Goal: Task Accomplishment & Management: Manage account settings

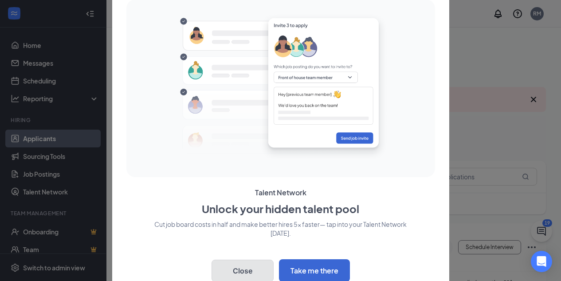
click at [245, 265] on button "Close" at bounding box center [242, 270] width 62 height 22
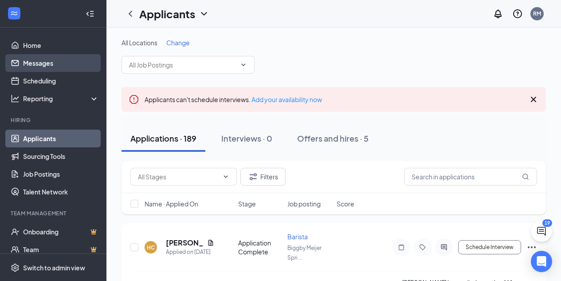
click at [63, 59] on link "Messages" at bounding box center [61, 63] width 76 height 18
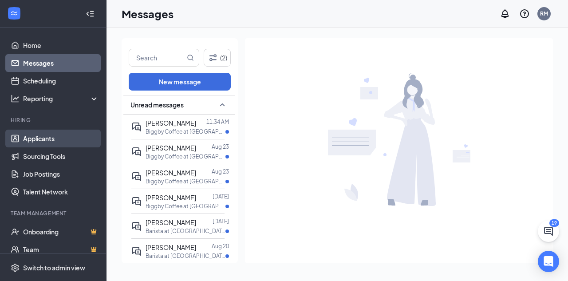
click at [32, 142] on link "Applicants" at bounding box center [61, 138] width 76 height 18
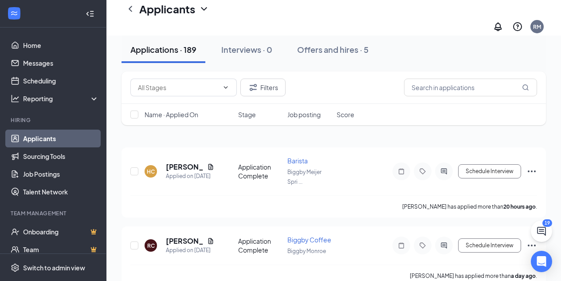
scroll to position [90, 0]
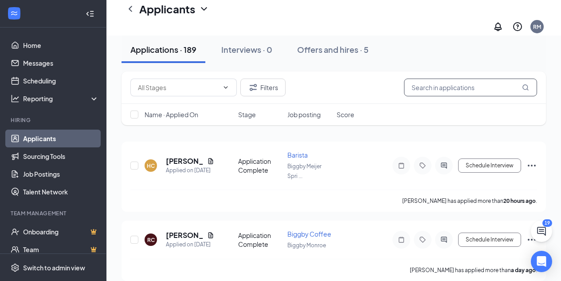
click at [445, 85] on input "text" at bounding box center [470, 87] width 133 height 18
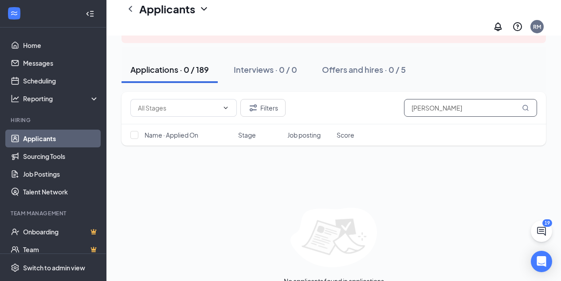
scroll to position [92, 0]
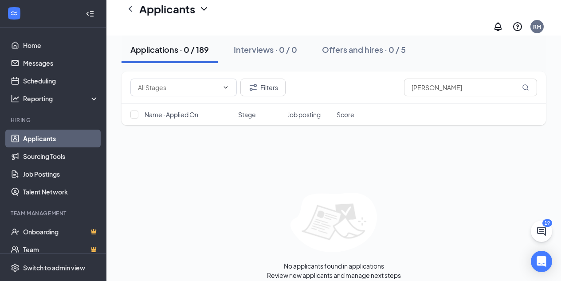
click at [540, 232] on icon "ChatActive" at bounding box center [541, 231] width 11 height 11
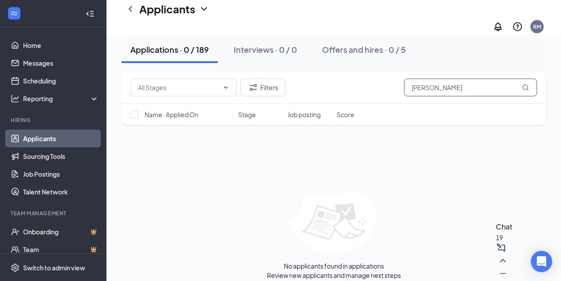
click at [462, 88] on input "[PERSON_NAME]" at bounding box center [470, 87] width 133 height 18
type input "ciar"
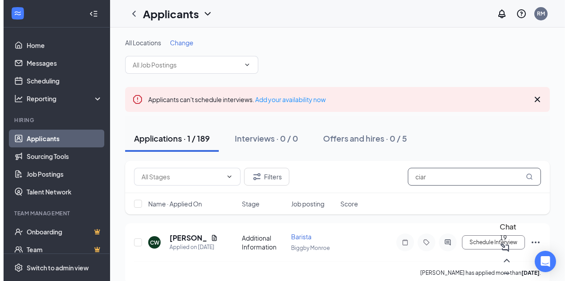
scroll to position [13, 0]
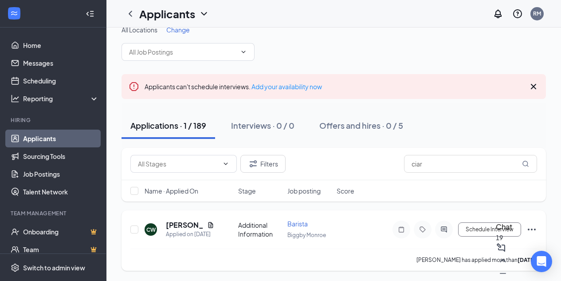
click at [213, 213] on div "CW [PERSON_NAME] Applied on [DATE] Additional Information Barista Biggby Monroe…" at bounding box center [333, 240] width 424 height 60
click at [210, 228] on icon "Document" at bounding box center [210, 224] width 7 height 7
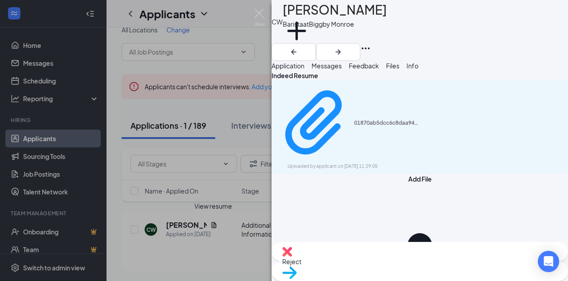
click at [301, 70] on button "Application" at bounding box center [287, 66] width 33 height 10
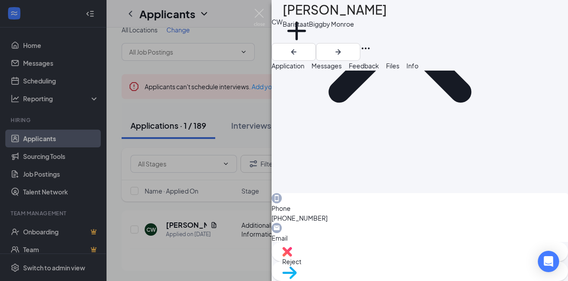
scroll to position [154, 0]
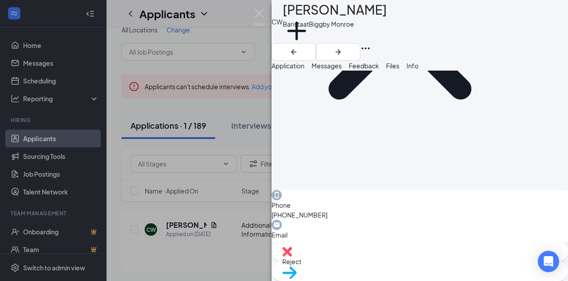
click at [399, 70] on span "Files" at bounding box center [392, 66] width 13 height 8
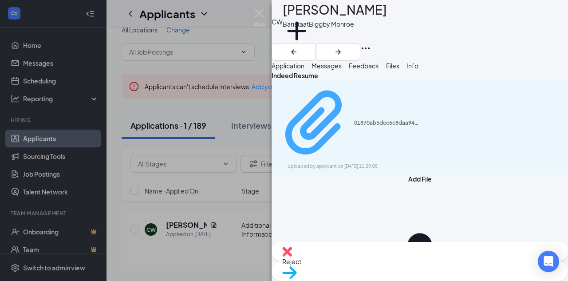
click at [418, 121] on div "01870ab5dcc6c8daa94895b68bc1f198.pdf" at bounding box center [387, 122] width 67 height 7
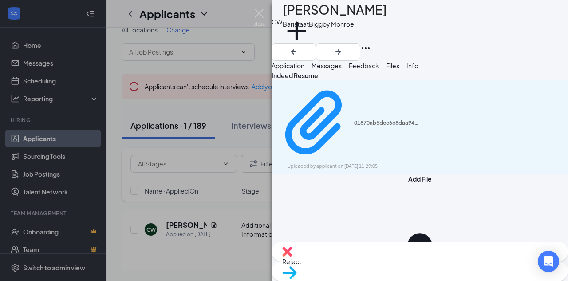
click at [341, 68] on span "Messages" at bounding box center [326, 66] width 30 height 8
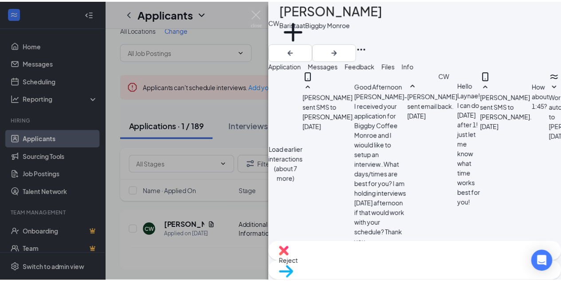
scroll to position [188, 0]
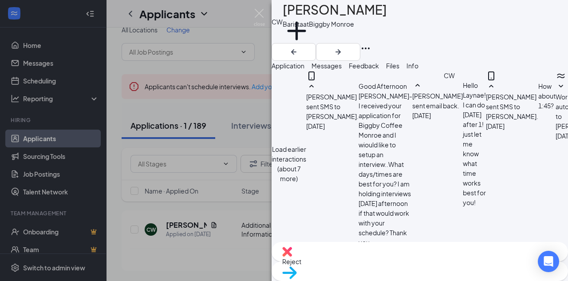
click at [262, 23] on img at bounding box center [259, 17] width 11 height 17
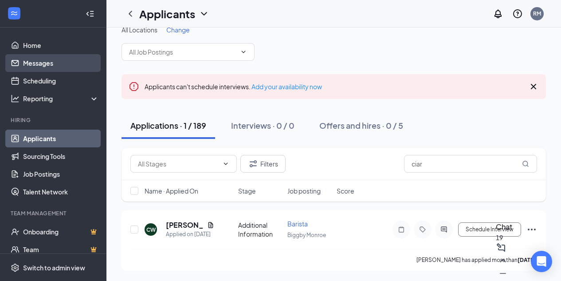
click at [47, 68] on link "Messages" at bounding box center [61, 63] width 76 height 18
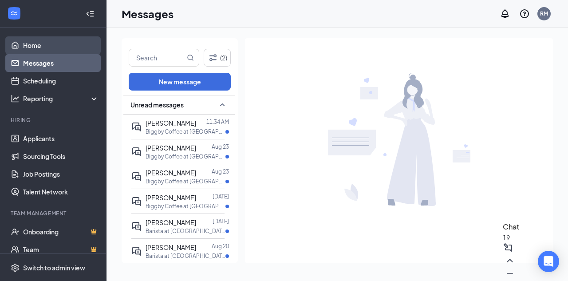
click at [51, 44] on link "Home" at bounding box center [61, 45] width 76 height 18
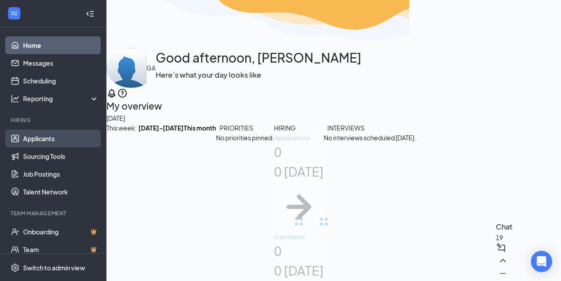
click at [50, 132] on link "Applicants" at bounding box center [61, 138] width 76 height 18
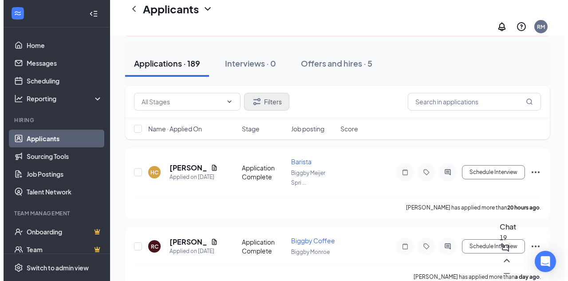
scroll to position [122, 0]
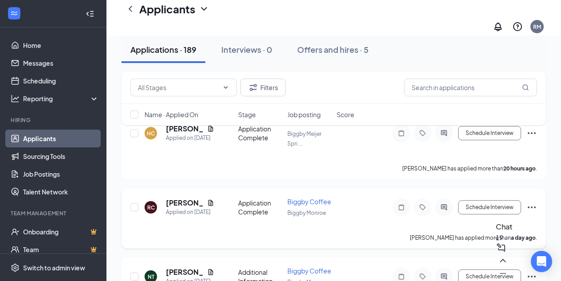
click at [210, 199] on icon "Document" at bounding box center [210, 202] width 7 height 7
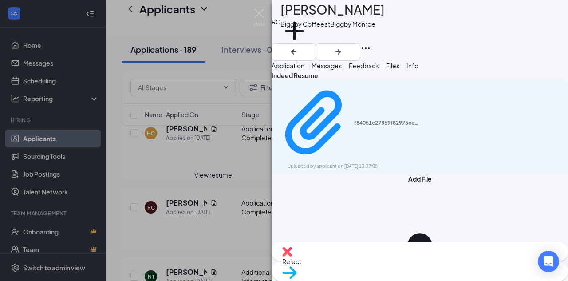
click at [304, 70] on span "Application" at bounding box center [287, 66] width 33 height 8
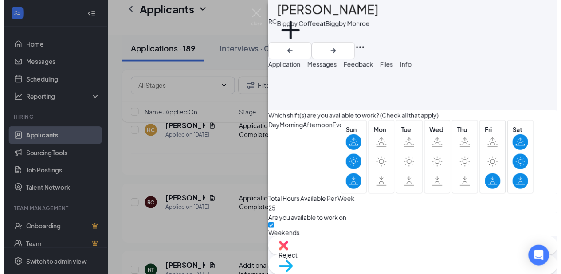
scroll to position [820, 0]
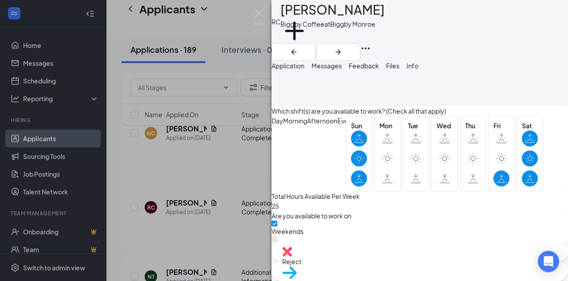
click at [258, 12] on img at bounding box center [259, 17] width 11 height 17
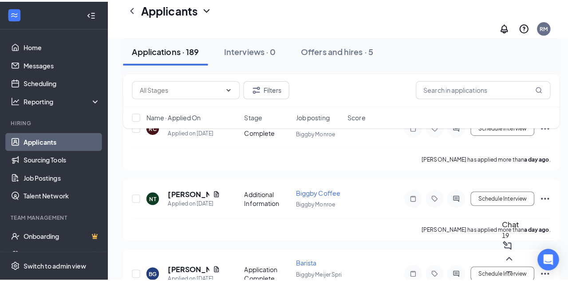
scroll to position [204, 0]
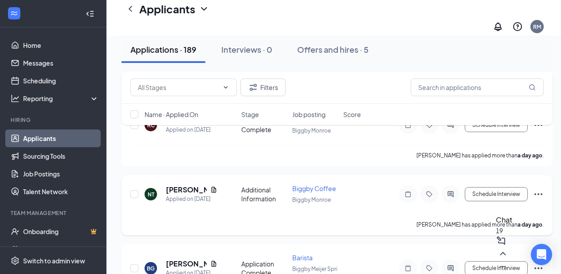
click at [214, 186] on icon "Document" at bounding box center [213, 189] width 7 height 7
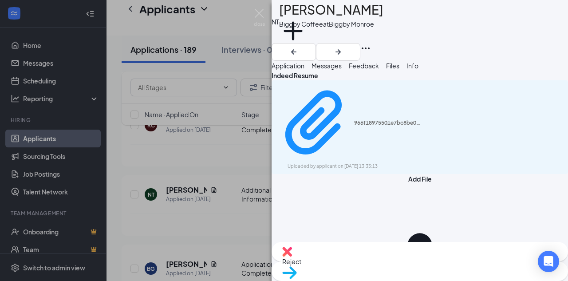
click at [304, 70] on button "Application" at bounding box center [287, 66] width 33 height 10
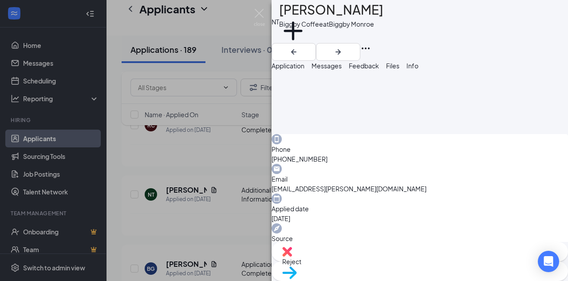
scroll to position [214, 0]
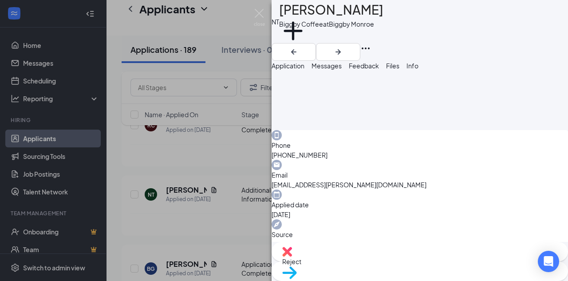
click at [399, 70] on button "Files" at bounding box center [392, 66] width 13 height 10
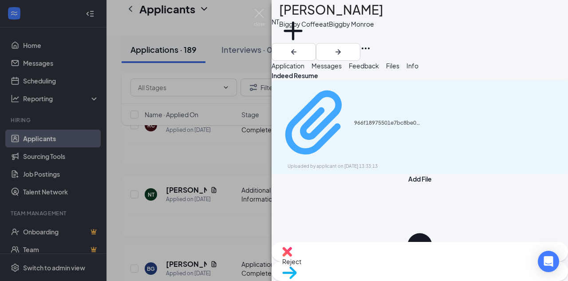
click at [354, 119] on div "966f18975501e7bc8be0fe2f508eb6a5.pdf" at bounding box center [387, 122] width 67 height 7
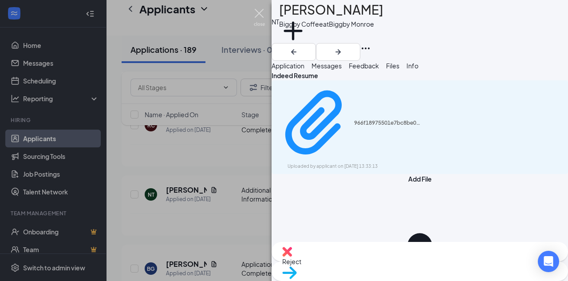
click at [258, 16] on img at bounding box center [259, 17] width 11 height 17
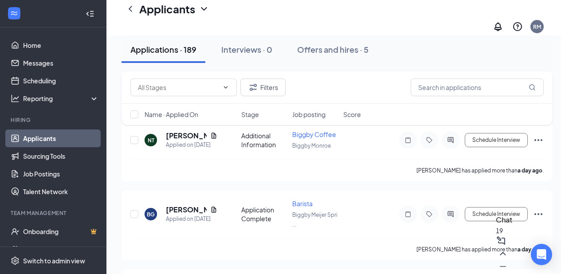
scroll to position [270, 0]
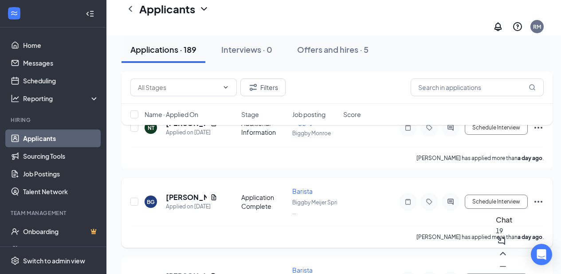
click at [214, 194] on icon "Document" at bounding box center [213, 197] width 5 height 6
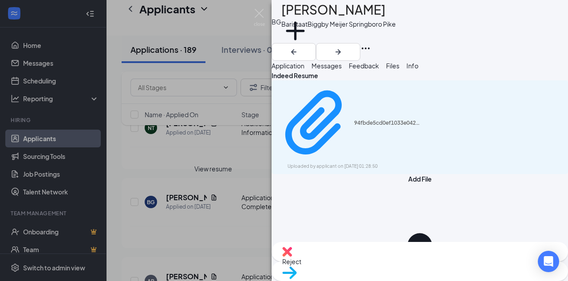
click at [259, 16] on img at bounding box center [259, 17] width 11 height 17
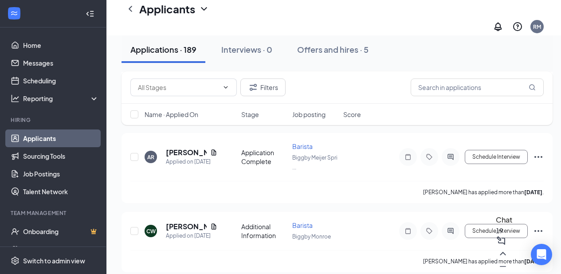
scroll to position [405, 0]
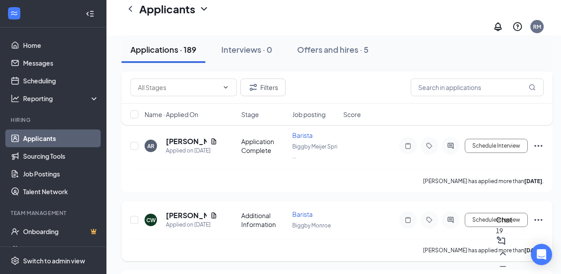
click at [214, 212] on icon "Document" at bounding box center [213, 215] width 5 height 6
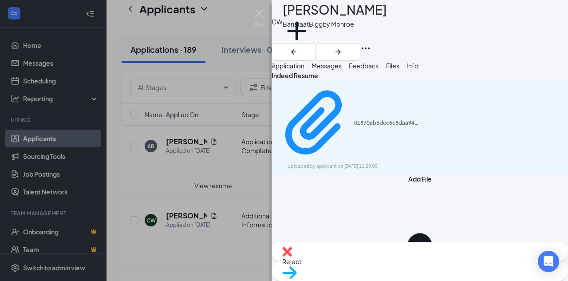
click at [257, 13] on img at bounding box center [259, 17] width 11 height 17
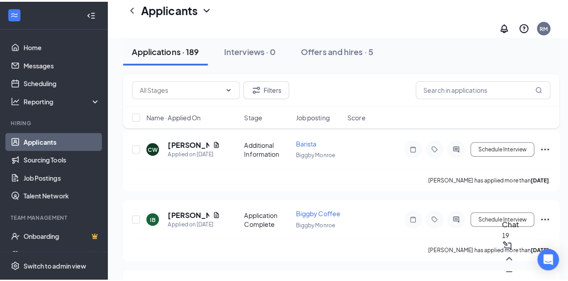
scroll to position [475, 0]
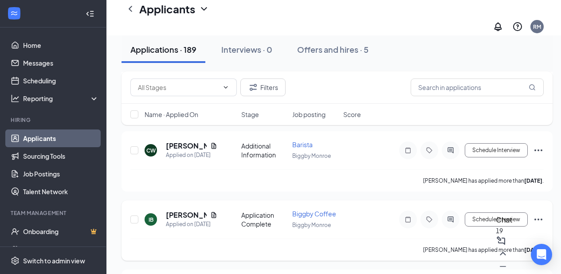
click at [214, 211] on icon "Document" at bounding box center [213, 214] width 7 height 7
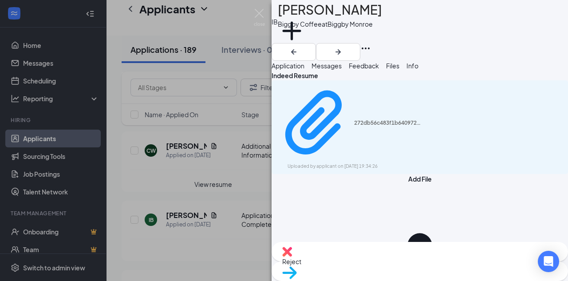
click at [296, 61] on button "Application" at bounding box center [287, 66] width 33 height 10
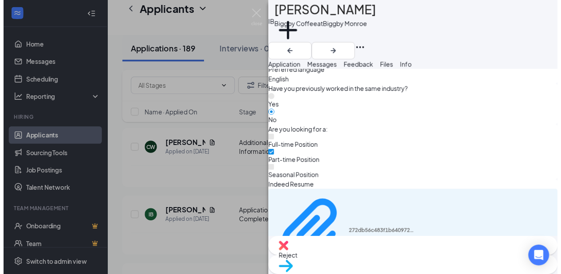
scroll to position [349, 0]
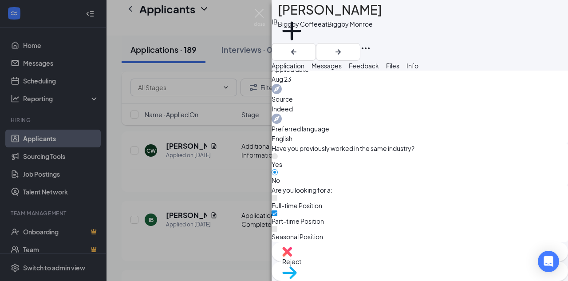
click at [261, 12] on img at bounding box center [259, 17] width 11 height 17
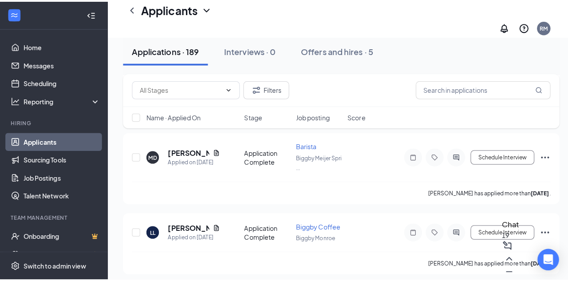
scroll to position [704, 0]
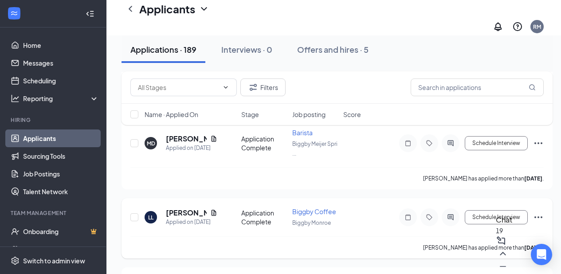
click at [216, 209] on icon "Document" at bounding box center [213, 212] width 7 height 7
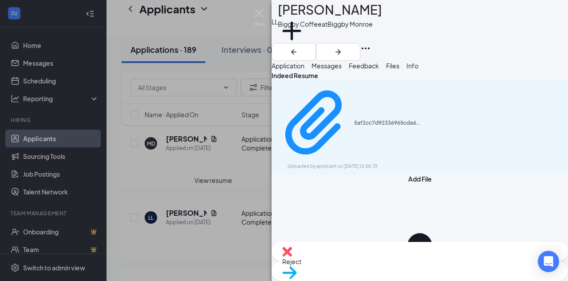
click at [300, 65] on button "Application" at bounding box center [287, 66] width 33 height 10
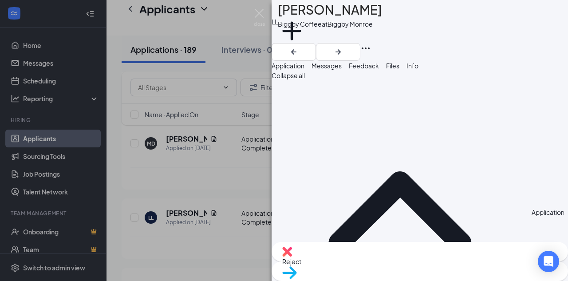
click at [399, 70] on span "Files" at bounding box center [392, 66] width 13 height 8
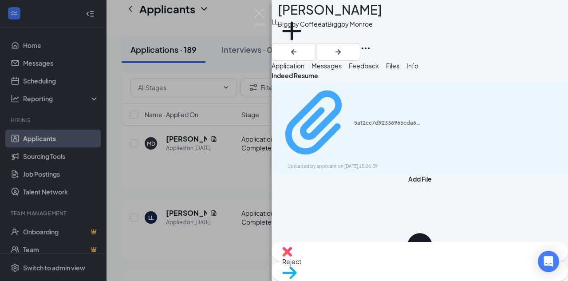
click at [375, 119] on div "5af2cc7d92336965cda65661b53cc394.pdf" at bounding box center [387, 122] width 67 height 7
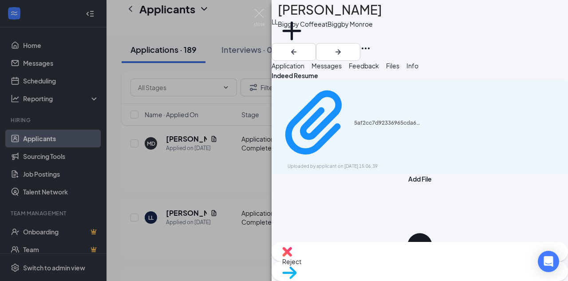
click at [261, 16] on img at bounding box center [259, 17] width 11 height 17
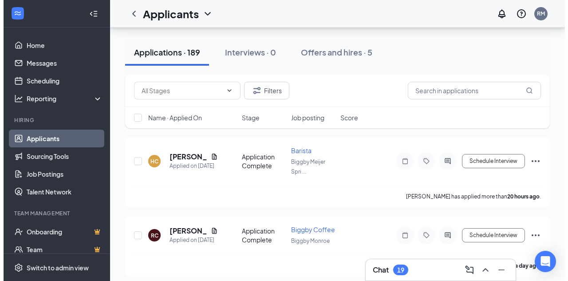
scroll to position [83, 0]
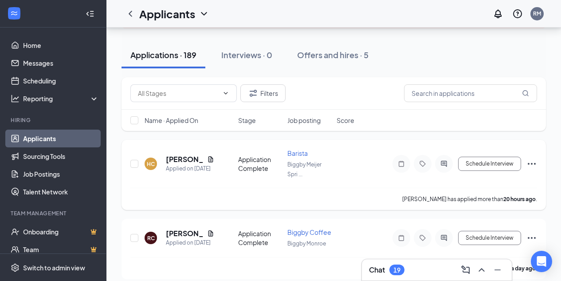
click at [212, 157] on icon "Document" at bounding box center [210, 159] width 5 height 6
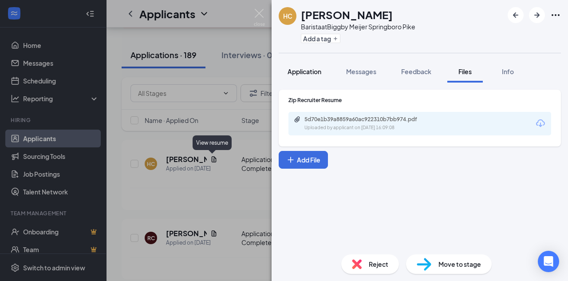
click at [308, 73] on span "Application" at bounding box center [304, 71] width 34 height 8
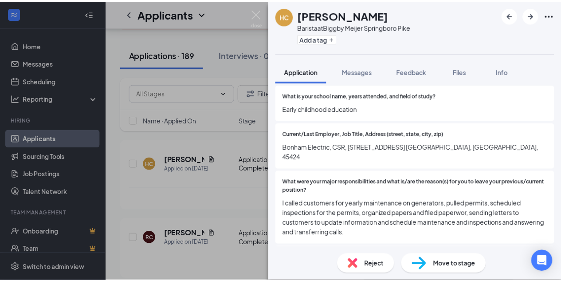
scroll to position [772, 0]
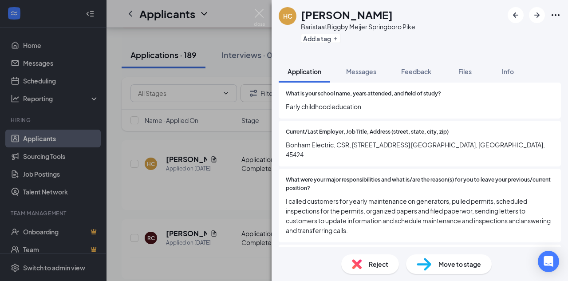
click at [257, 9] on img at bounding box center [259, 17] width 11 height 17
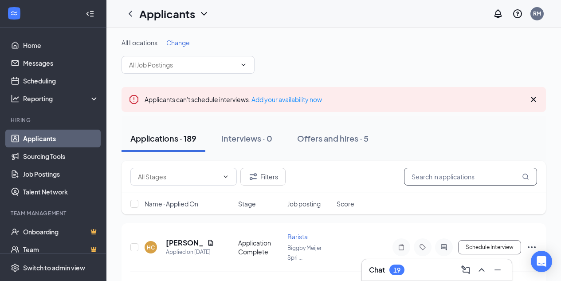
click at [474, 177] on input "text" at bounding box center [470, 177] width 133 height 18
type input "ciarr"
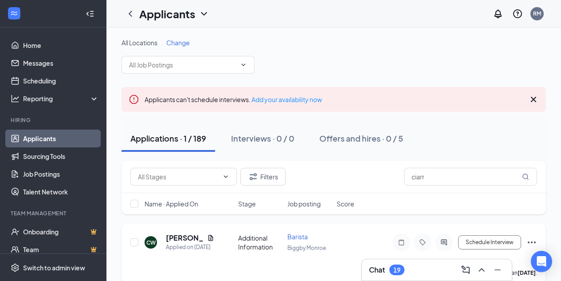
click at [210, 237] on icon "Document" at bounding box center [210, 237] width 7 height 7
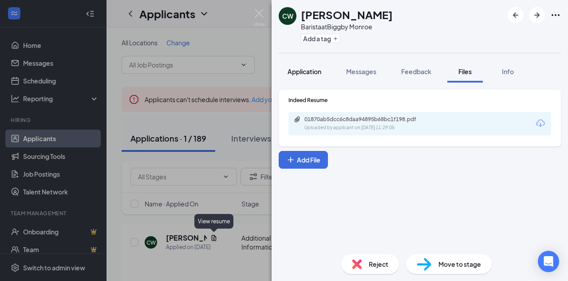
click at [306, 70] on span "Application" at bounding box center [304, 71] width 34 height 8
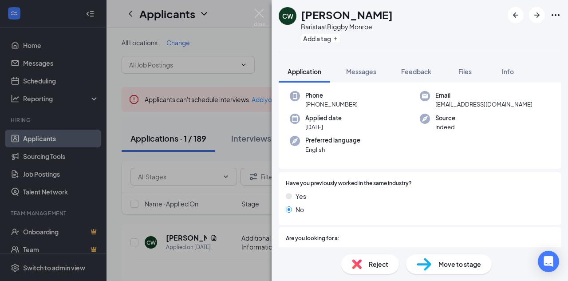
scroll to position [43, 0]
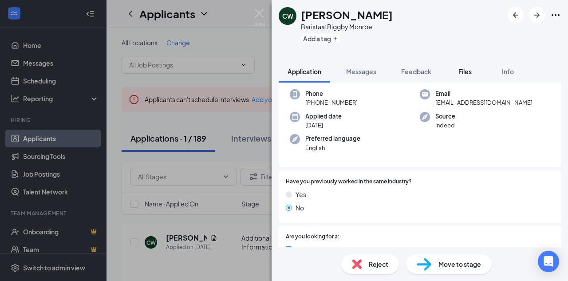
click at [468, 73] on span "Files" at bounding box center [464, 71] width 13 height 8
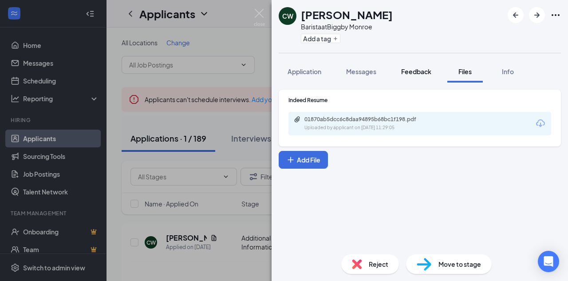
click at [405, 80] on button "Feedback" at bounding box center [416, 71] width 48 height 22
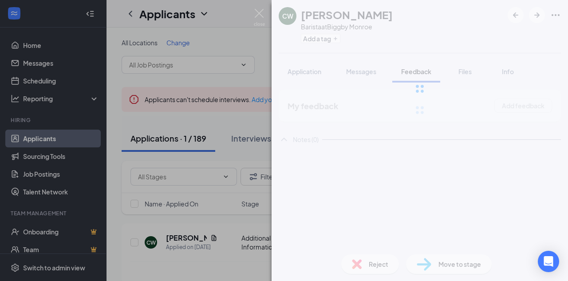
click at [353, 70] on div at bounding box center [419, 88] width 296 height 177
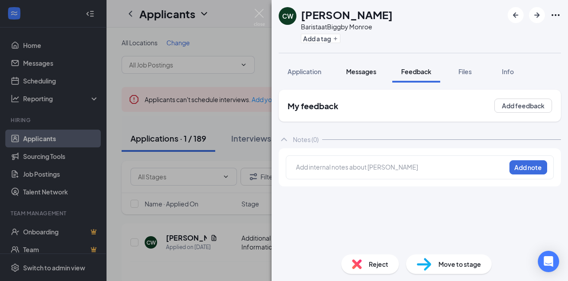
click at [360, 71] on span "Messages" at bounding box center [361, 71] width 30 height 8
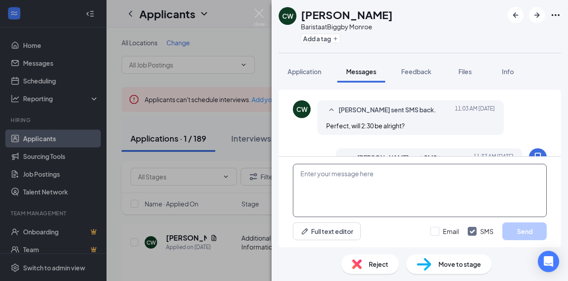
click at [467, 177] on textarea at bounding box center [420, 190] width 254 height 53
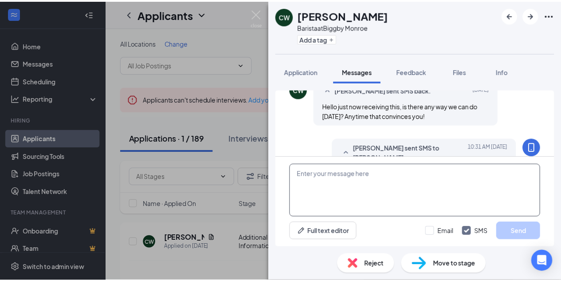
scroll to position [377, 0]
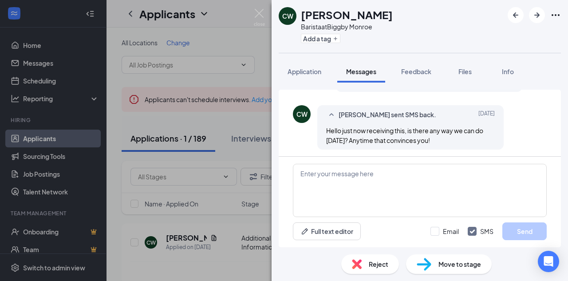
click at [260, 10] on img at bounding box center [259, 17] width 11 height 17
